Goal: Information Seeking & Learning: Learn about a topic

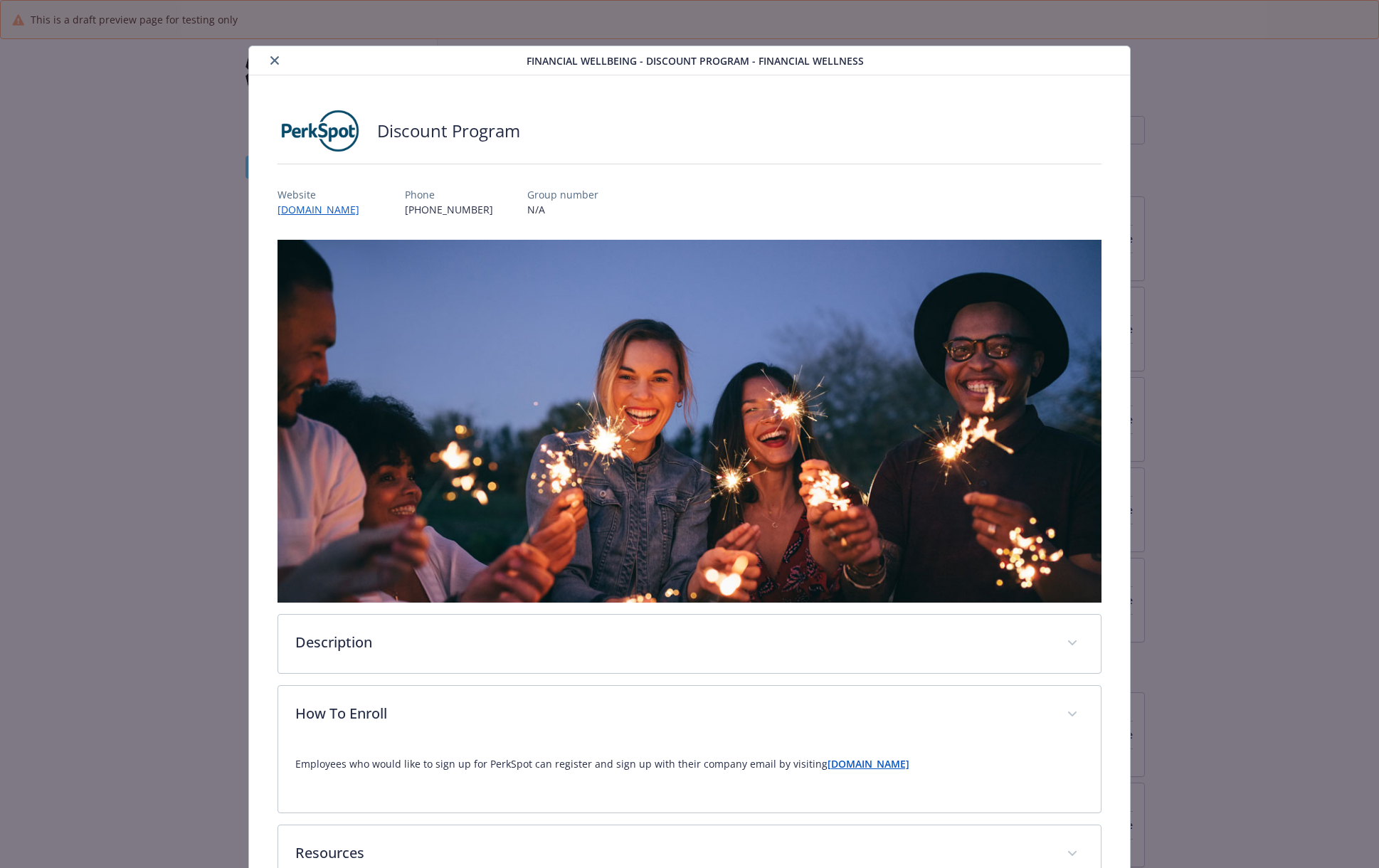
scroll to position [96, 0]
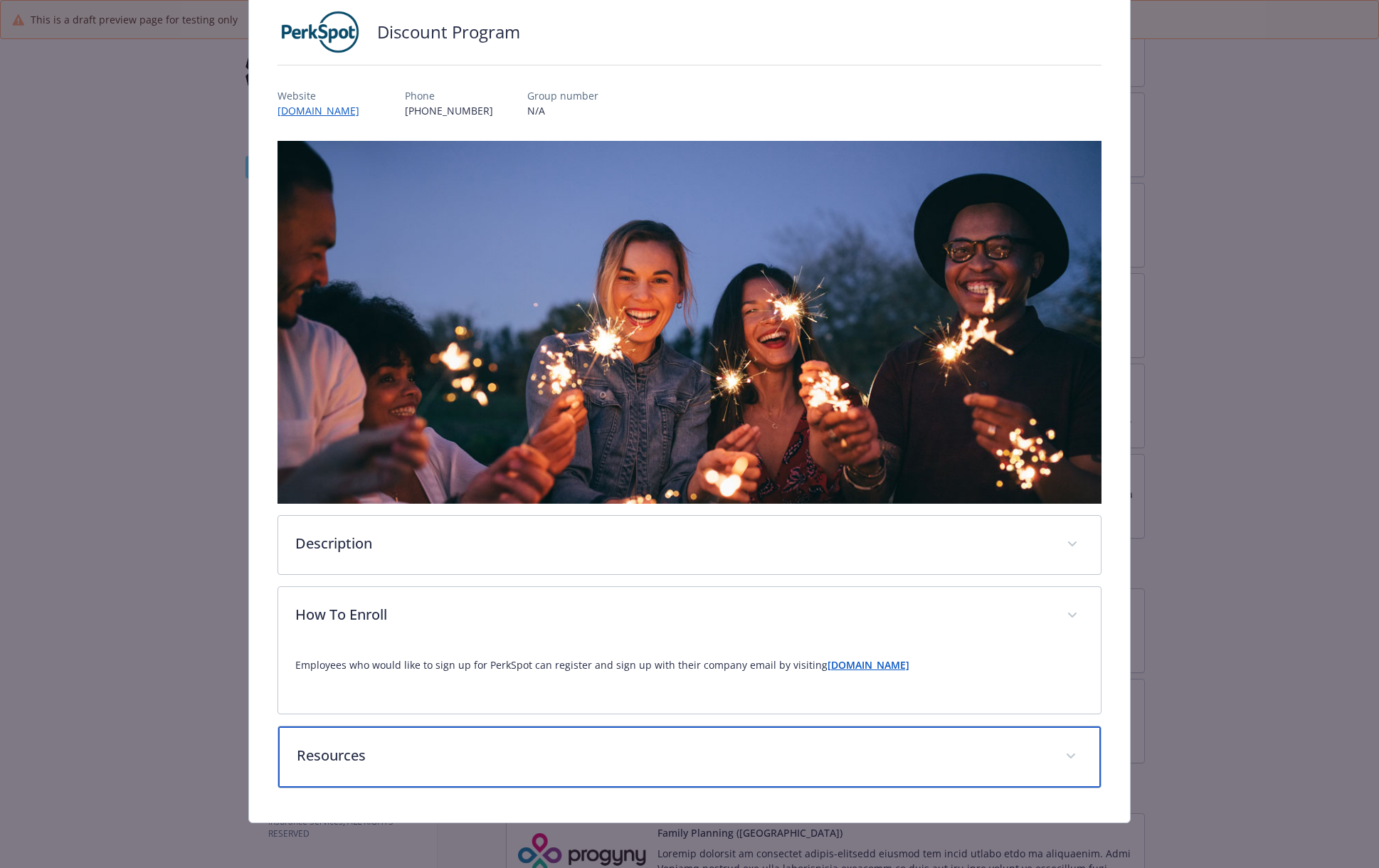
click at [392, 750] on p "Resources" at bounding box center [672, 756] width 751 height 21
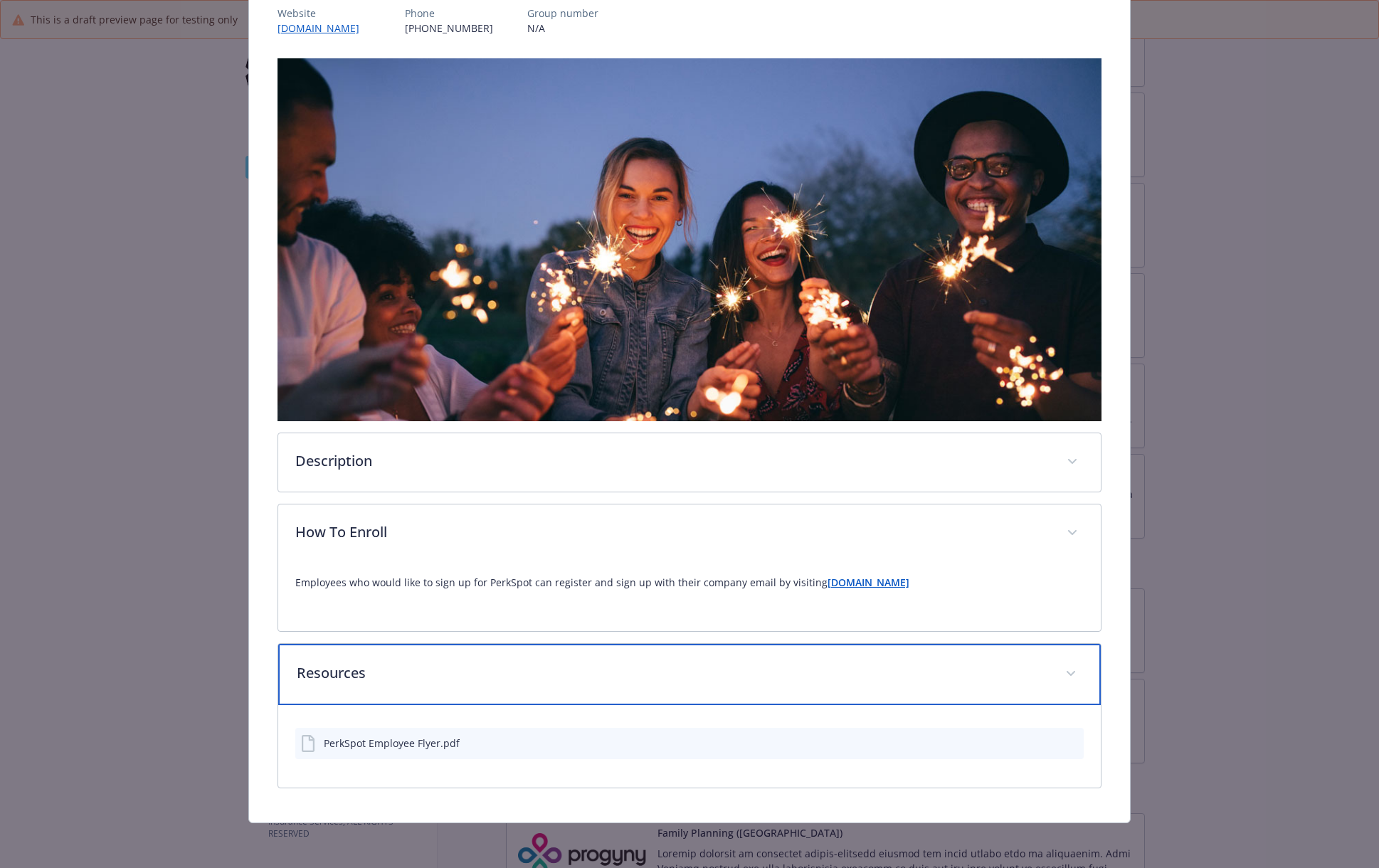
scroll to position [181, 0]
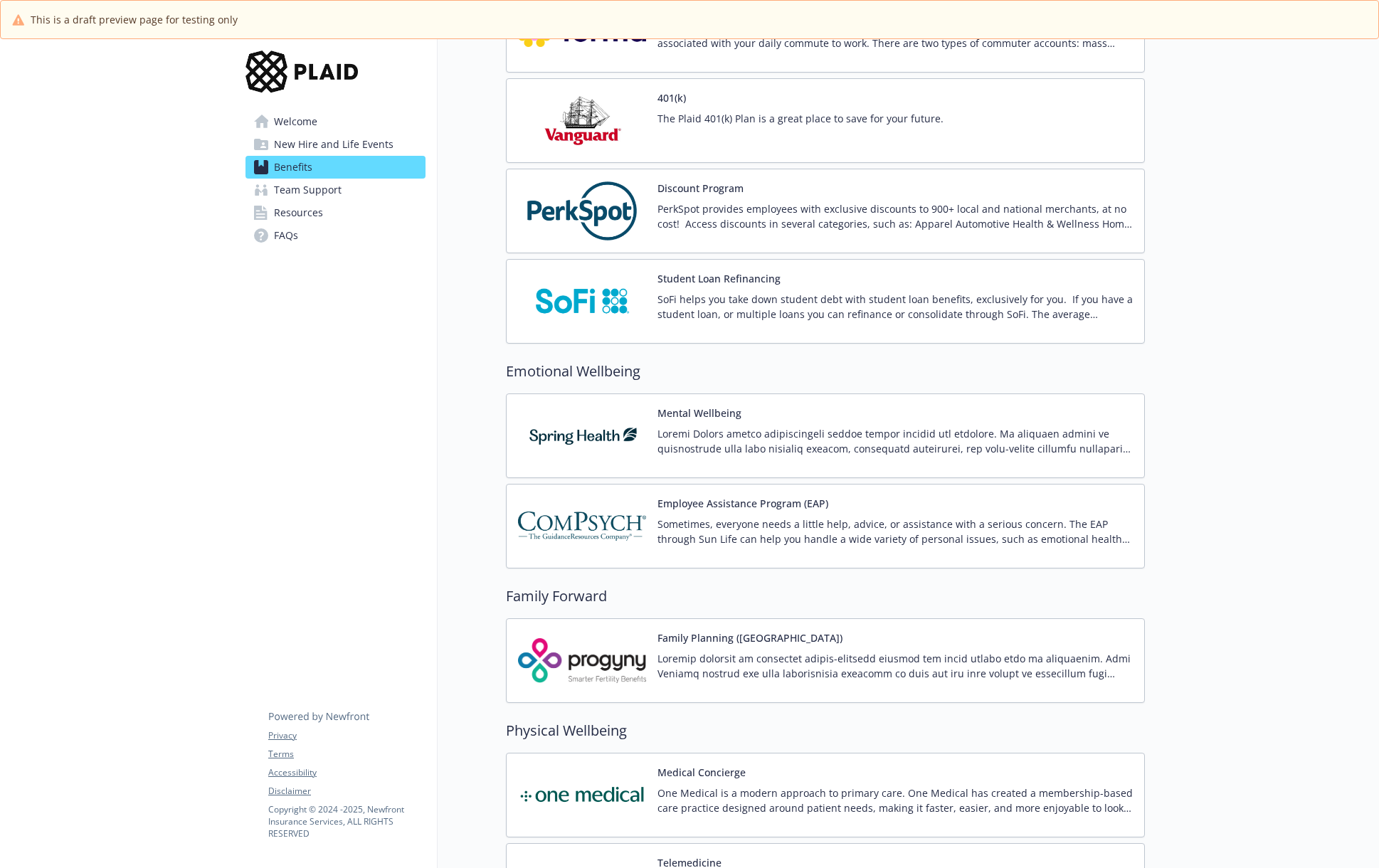
scroll to position [1957, 0]
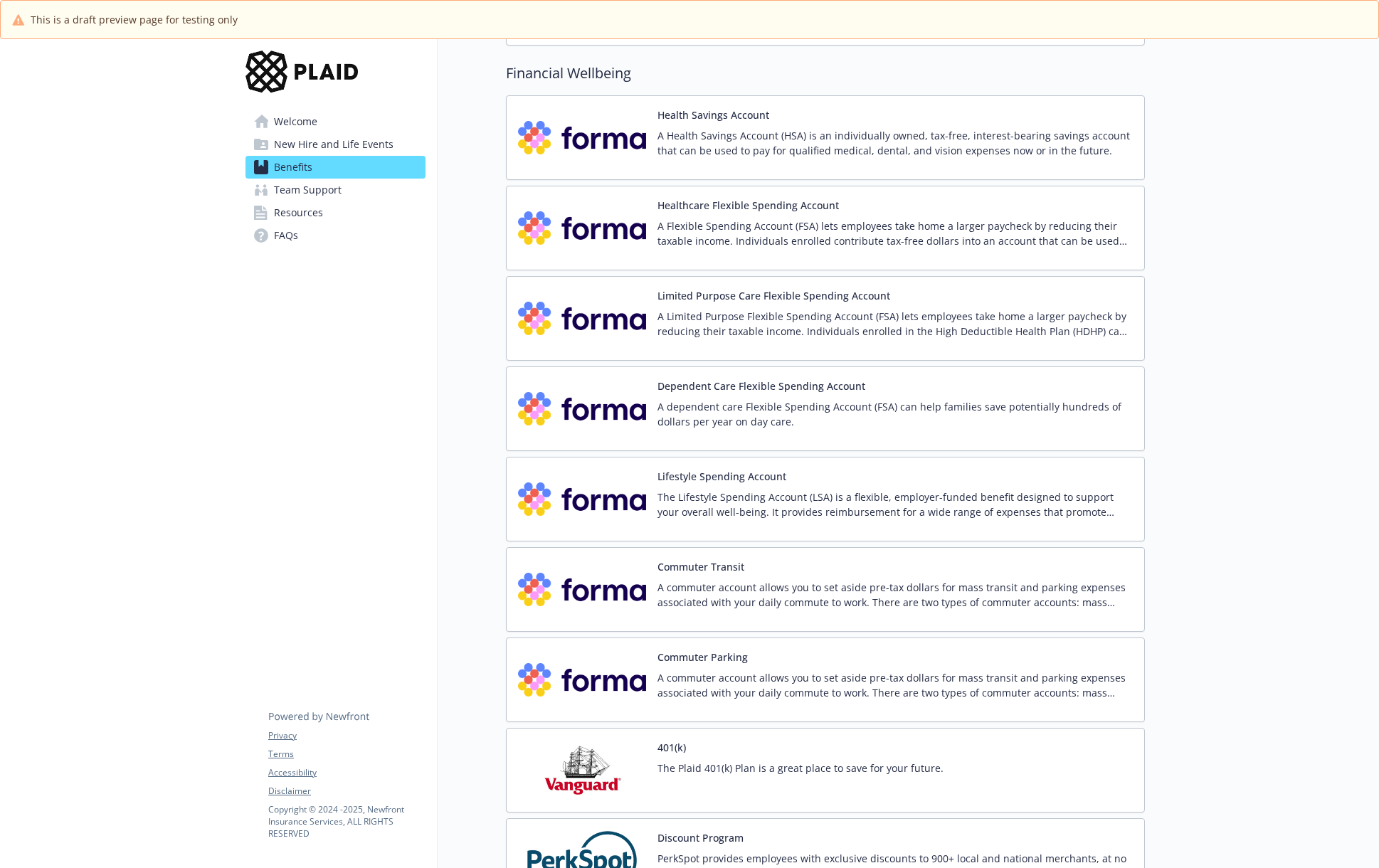
scroll to position [1589, 0]
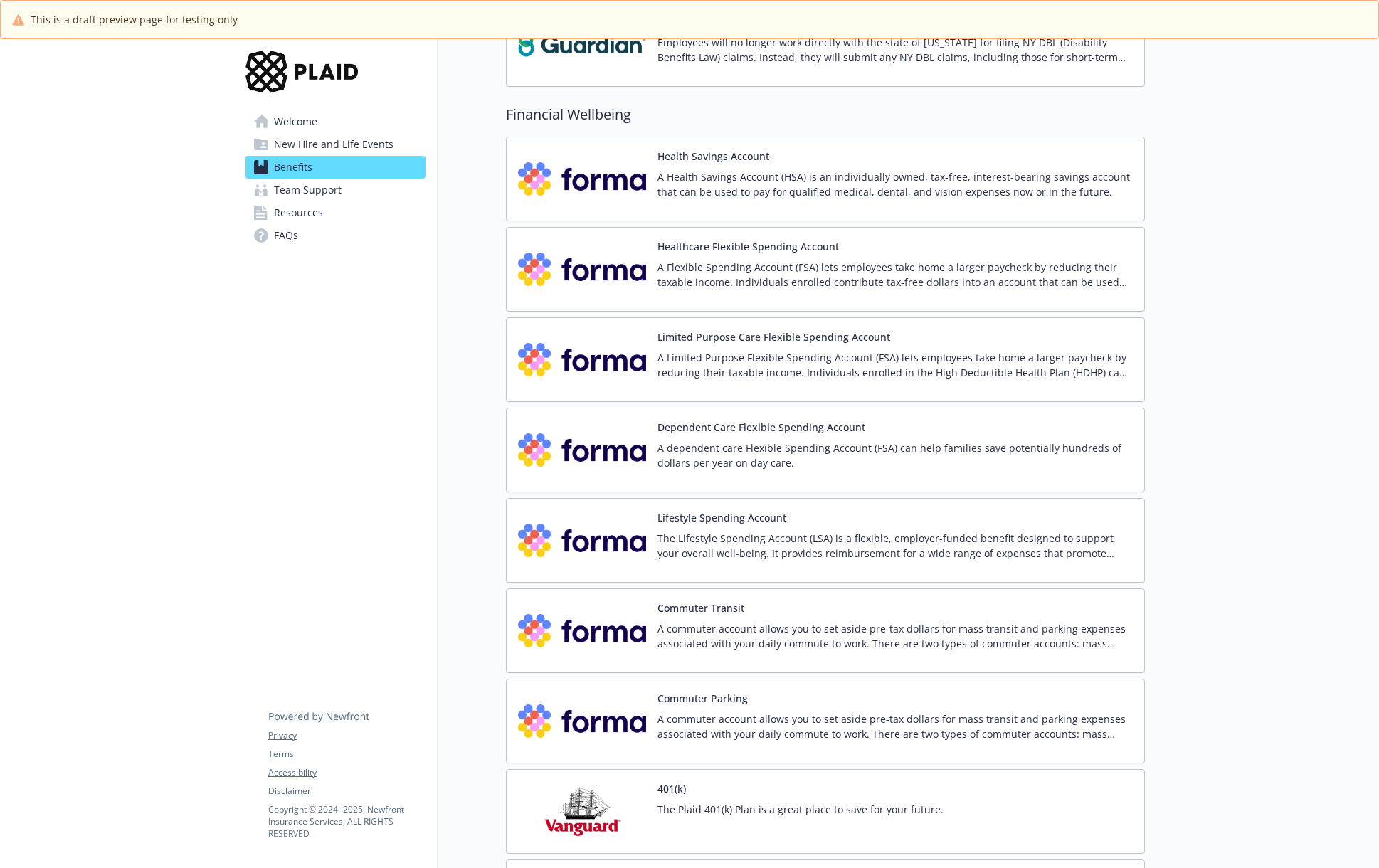
click at [461, 409] on div "Benefits Select coverage type Current year Upcoming year Medical Classic PPO 25…" at bounding box center [791, 43] width 708 height 3186
